Goal: Transaction & Acquisition: Purchase product/service

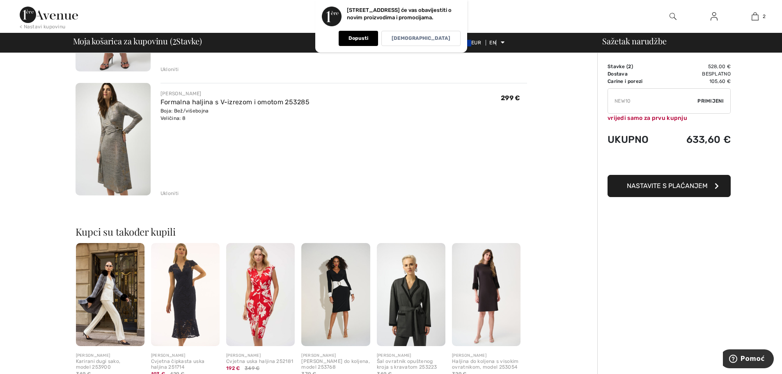
scroll to position [205, 0]
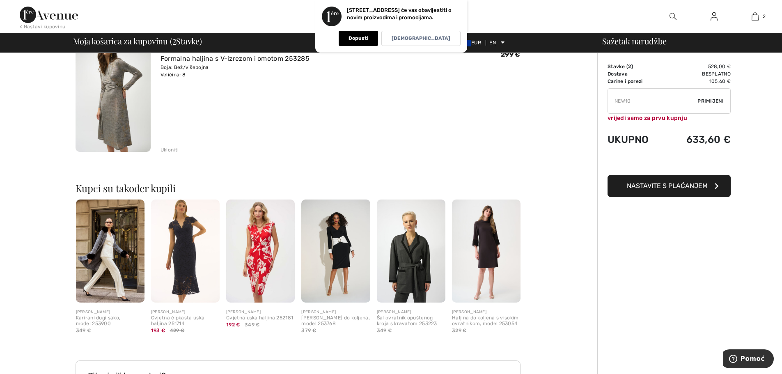
click at [346, 253] on img at bounding box center [335, 250] width 69 height 103
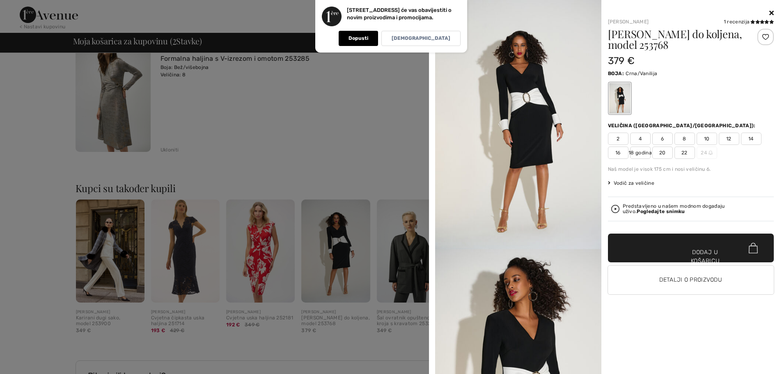
click at [284, 128] on div at bounding box center [391, 187] width 782 height 374
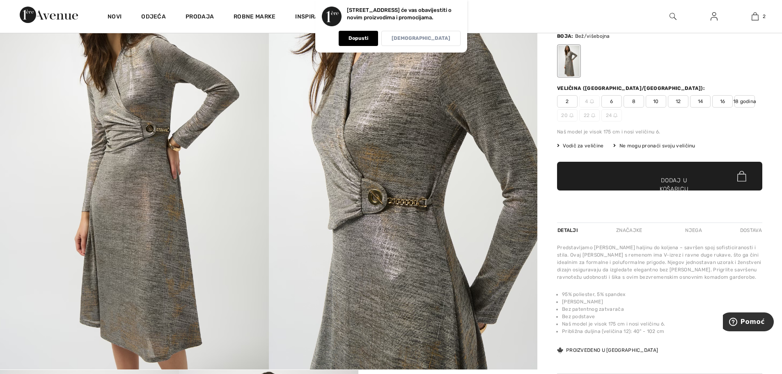
click at [453, 39] on div "[DEMOGRAPHIC_DATA]" at bounding box center [420, 38] width 79 height 15
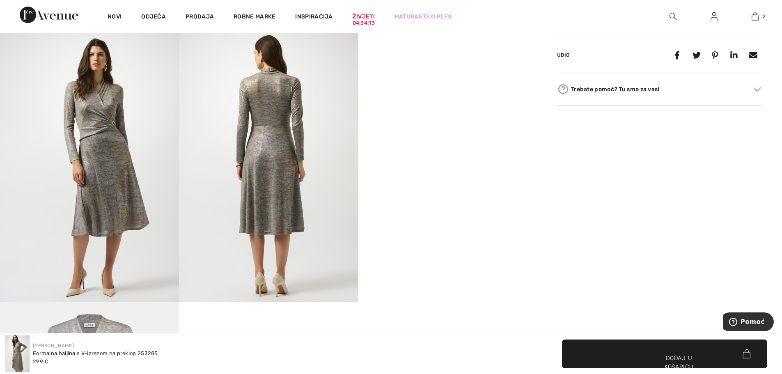
scroll to position [493, 0]
